Goal: Task Accomplishment & Management: Use online tool/utility

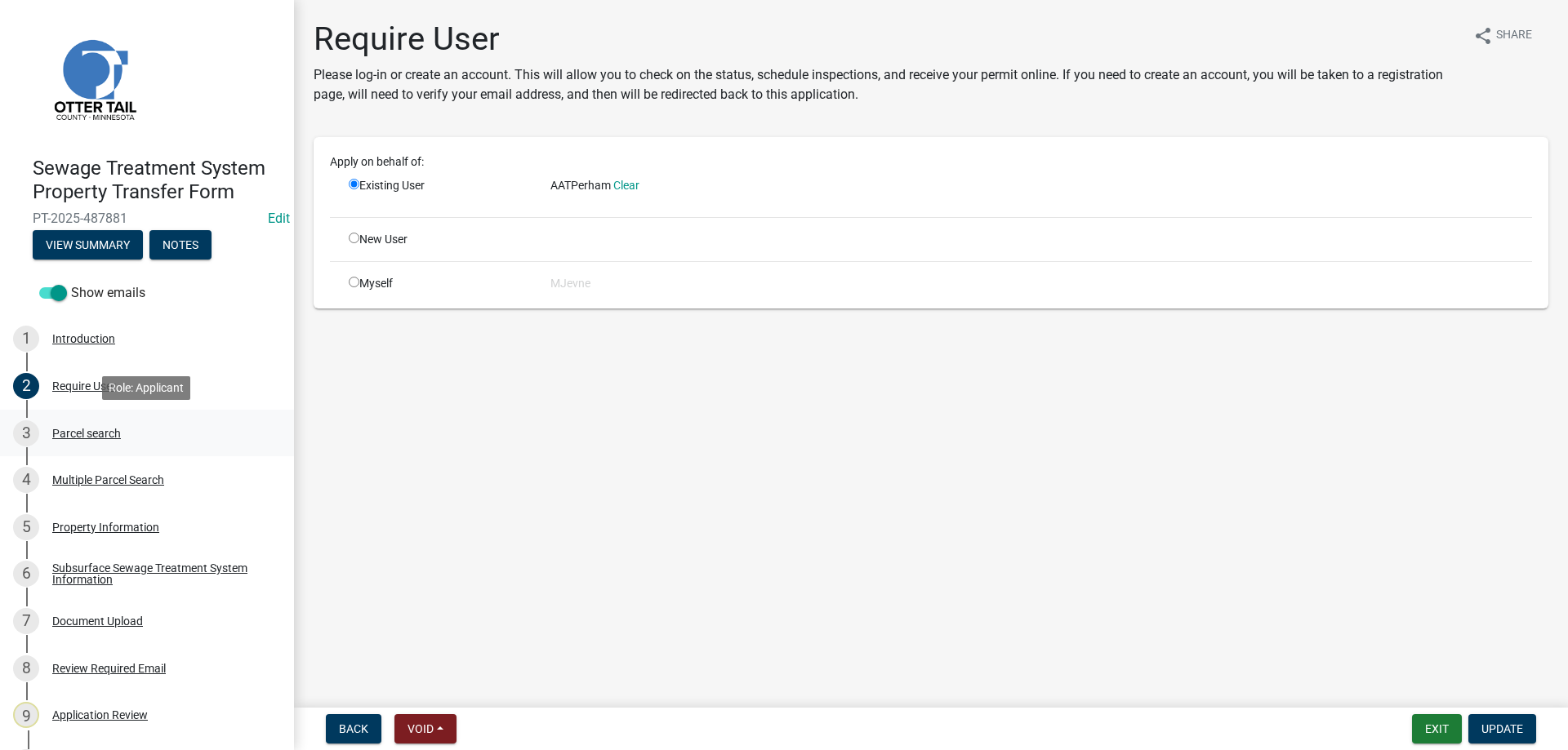
click at [81, 434] on div "Parcel search" at bounding box center [87, 433] width 69 height 12
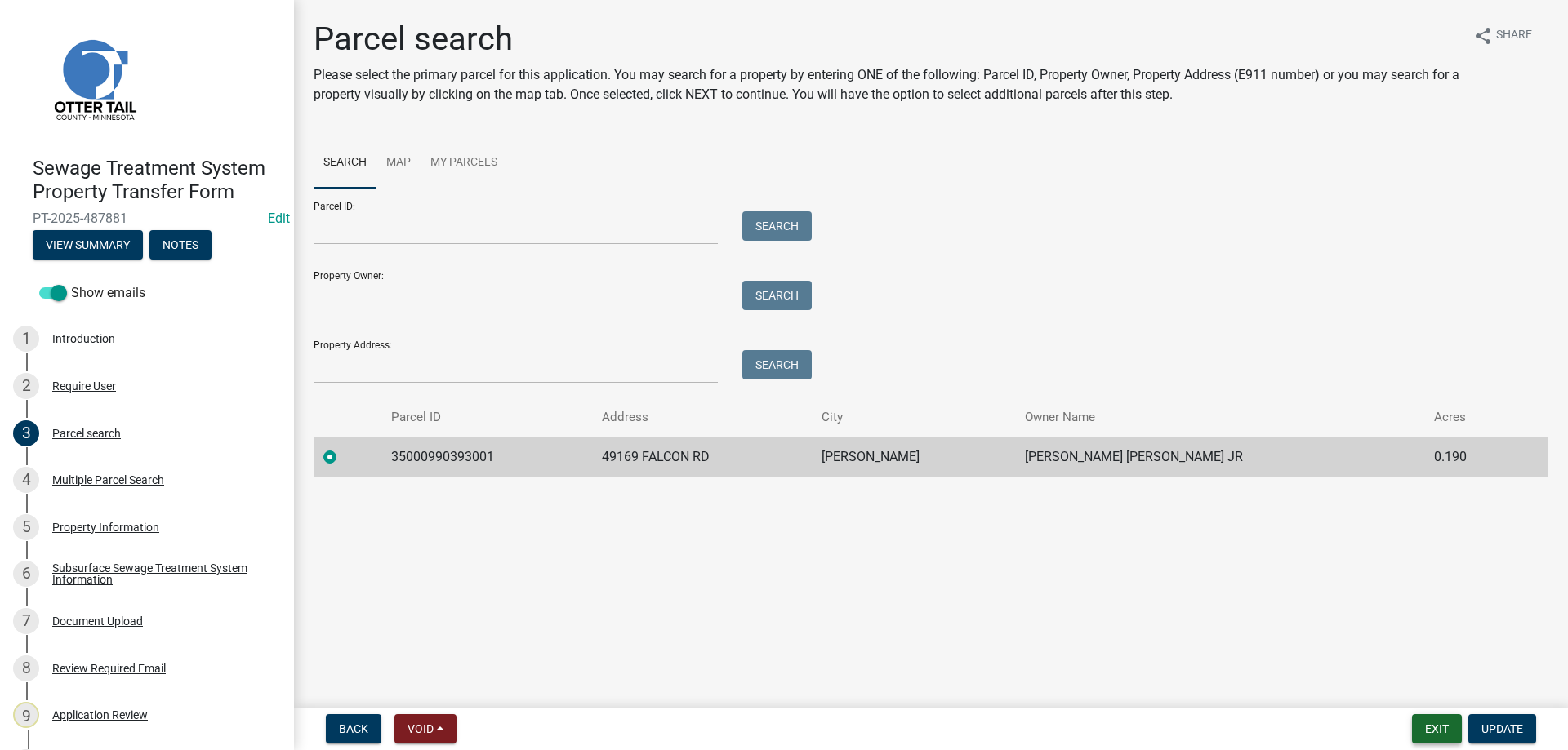
click at [1432, 729] on button "Exit" at bounding box center [1437, 729] width 50 height 29
